Goal: Navigation & Orientation: Find specific page/section

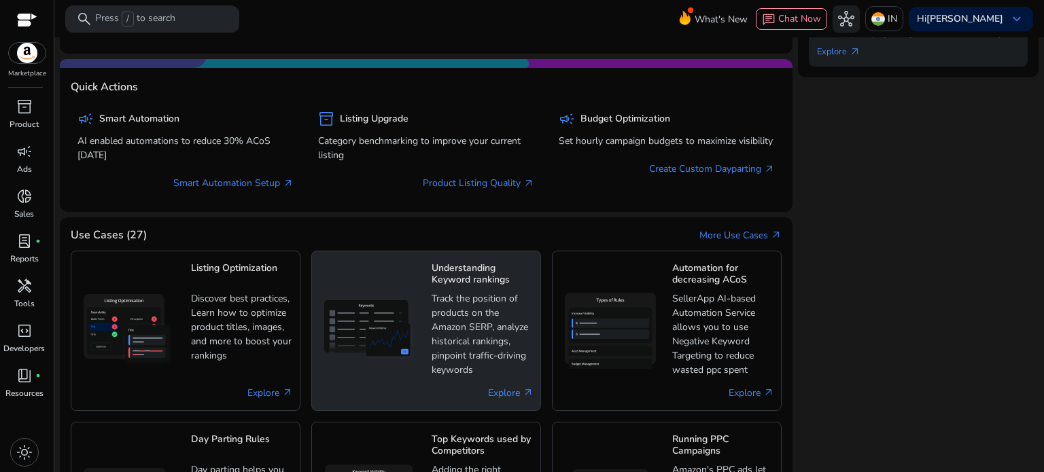
scroll to position [746, 0]
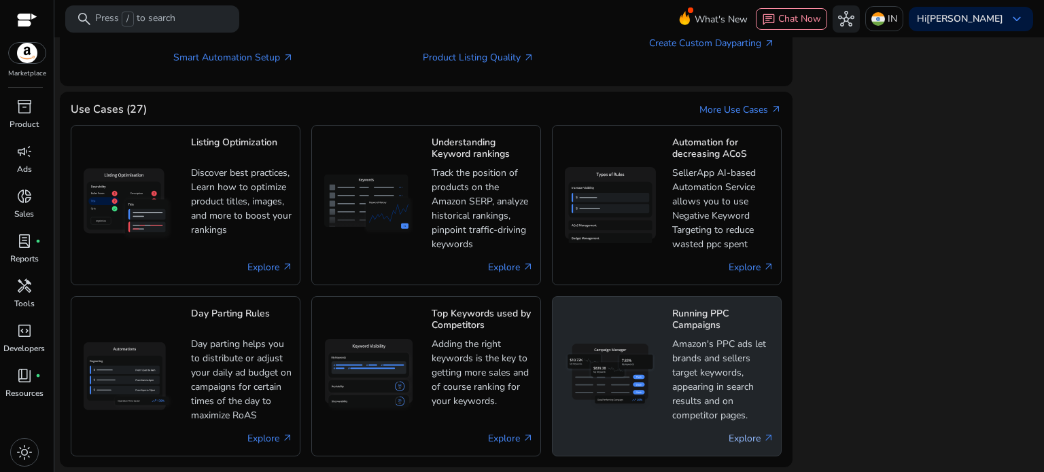
click at [729, 442] on link "Explore arrow_outward" at bounding box center [752, 439] width 46 height 14
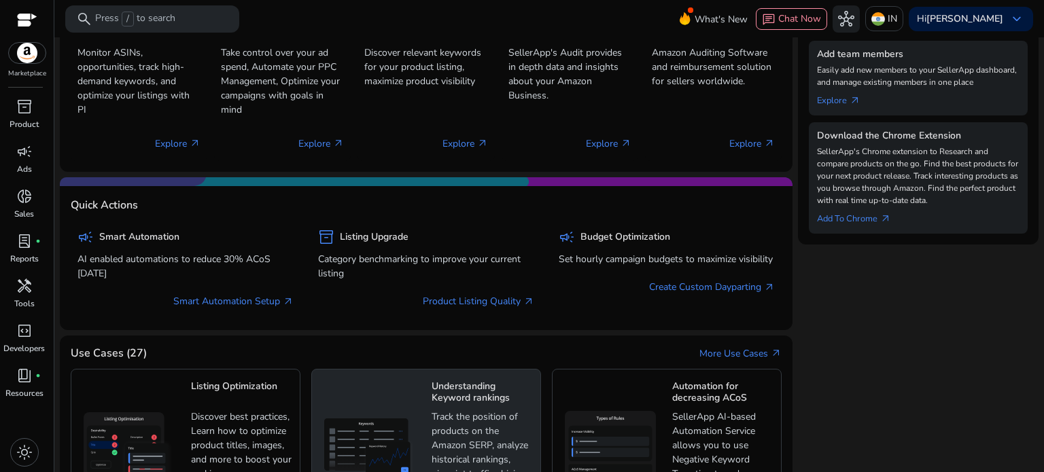
scroll to position [502, 0]
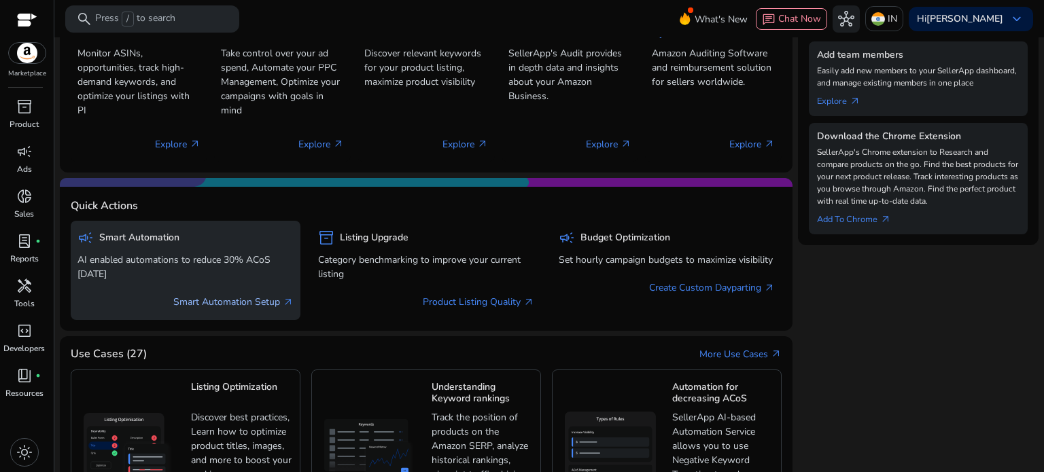
click at [239, 306] on link "Smart Automation Setup arrow_outward" at bounding box center [233, 302] width 120 height 14
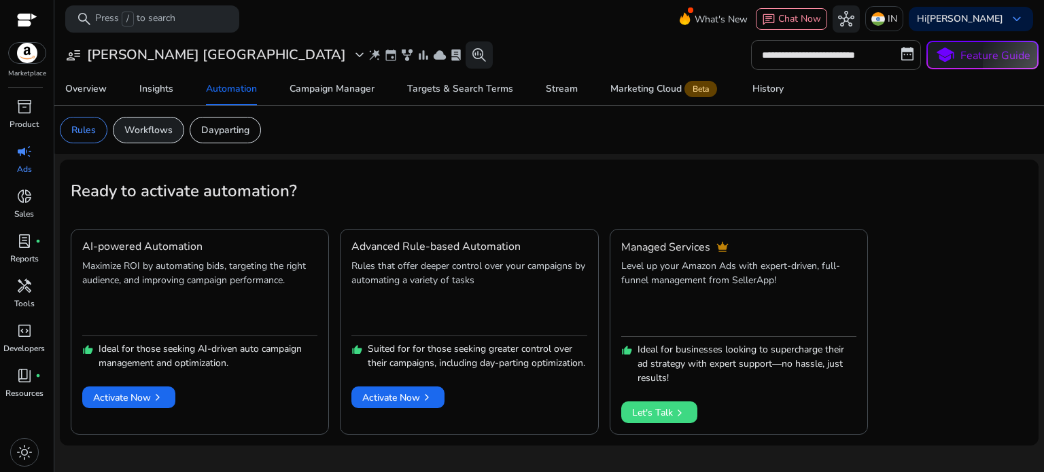
click at [150, 135] on p "Workflows" at bounding box center [148, 130] width 48 height 14
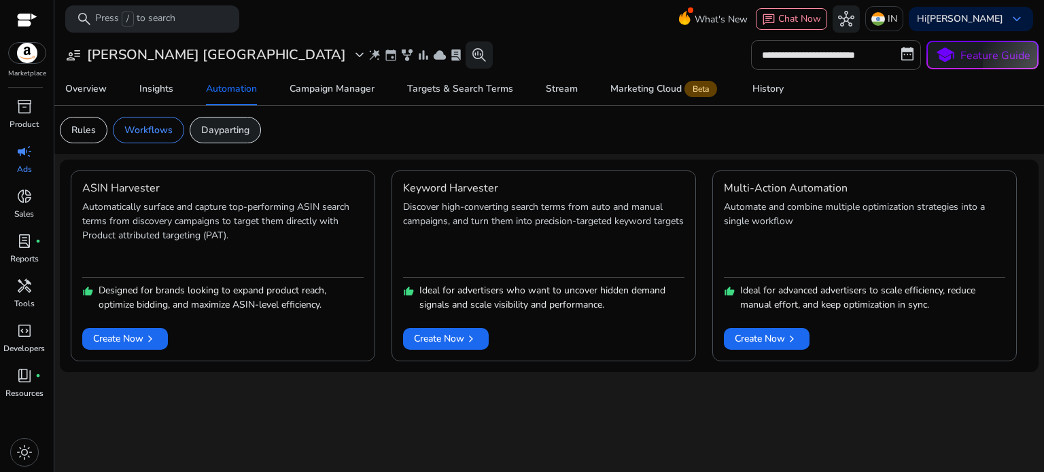
click at [209, 128] on p "Dayparting" at bounding box center [225, 130] width 48 height 14
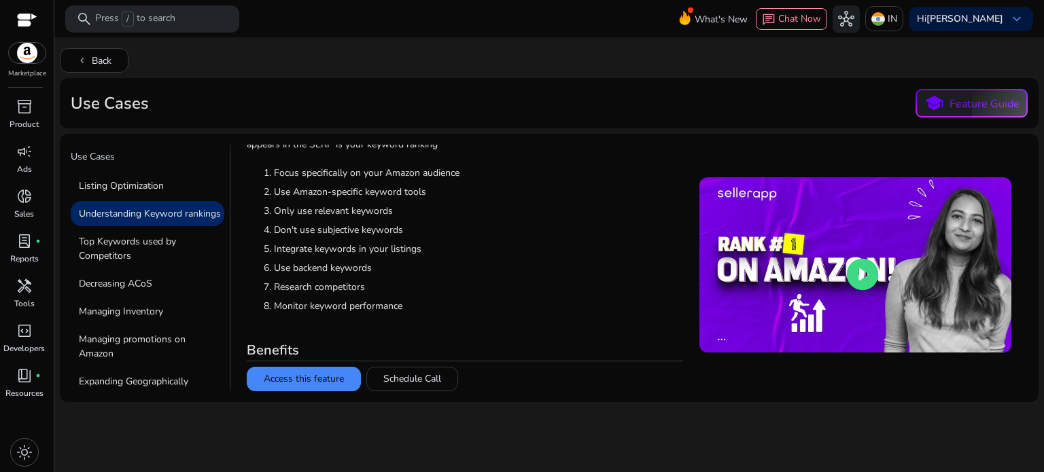
scroll to position [98, 0]
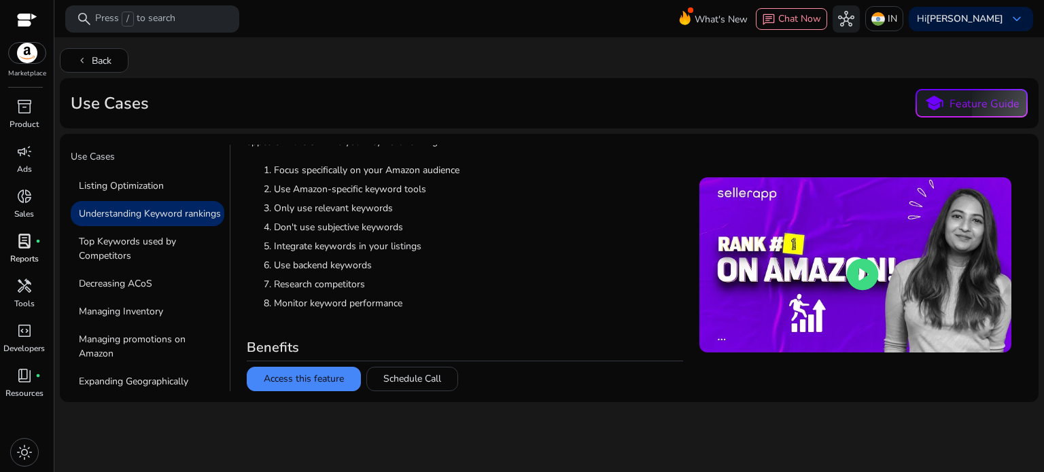
click at [19, 254] on p "Reports" at bounding box center [24, 259] width 29 height 12
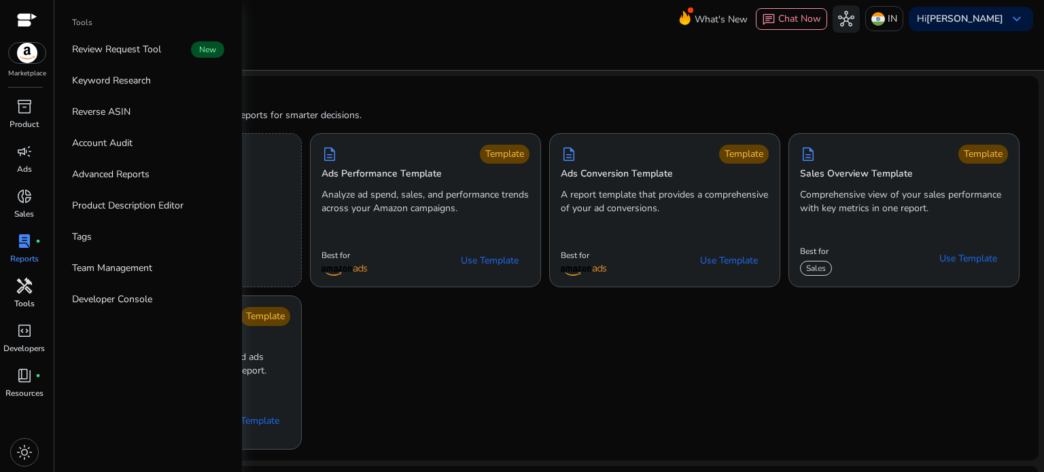
click at [22, 303] on p "Tools" at bounding box center [24, 304] width 20 height 12
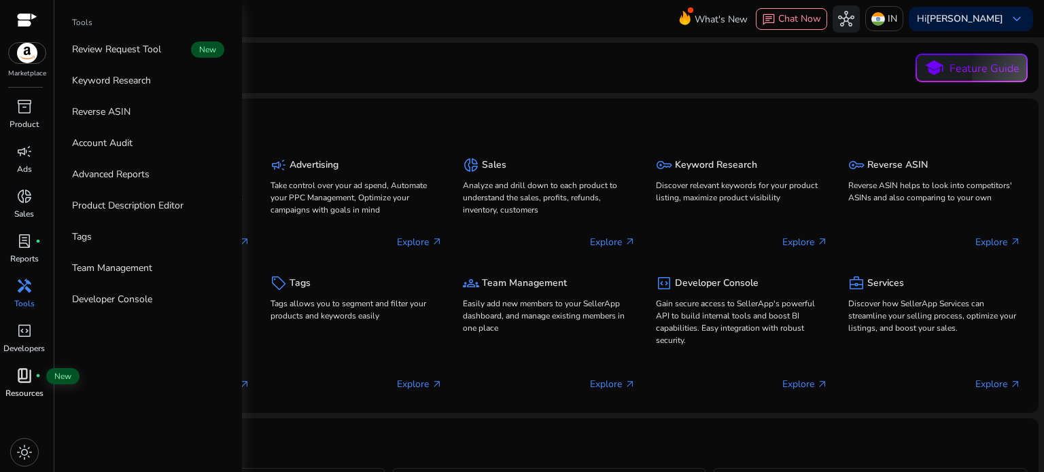
click at [12, 382] on div "book_4 fiber_manual_record" at bounding box center [24, 376] width 38 height 22
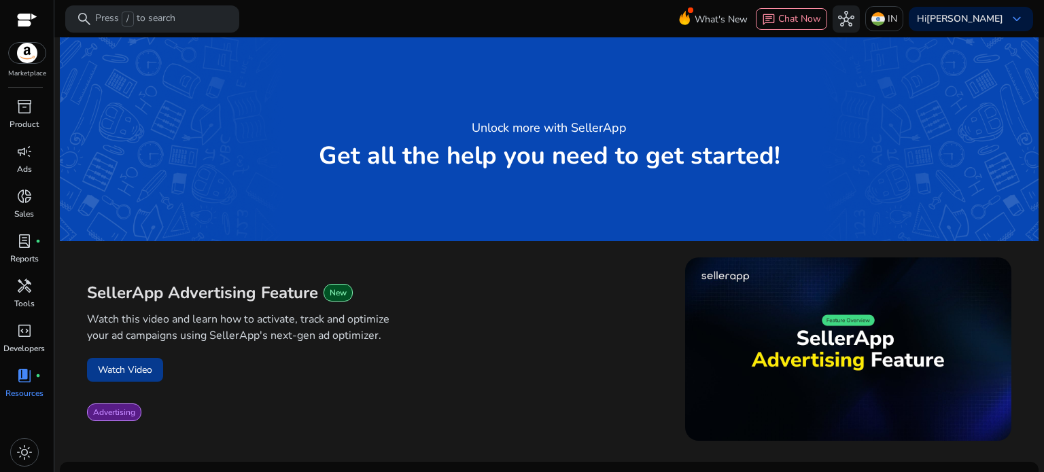
click at [141, 375] on button "Watch Video" at bounding box center [125, 370] width 76 height 24
